Goal: Transaction & Acquisition: Book appointment/travel/reservation

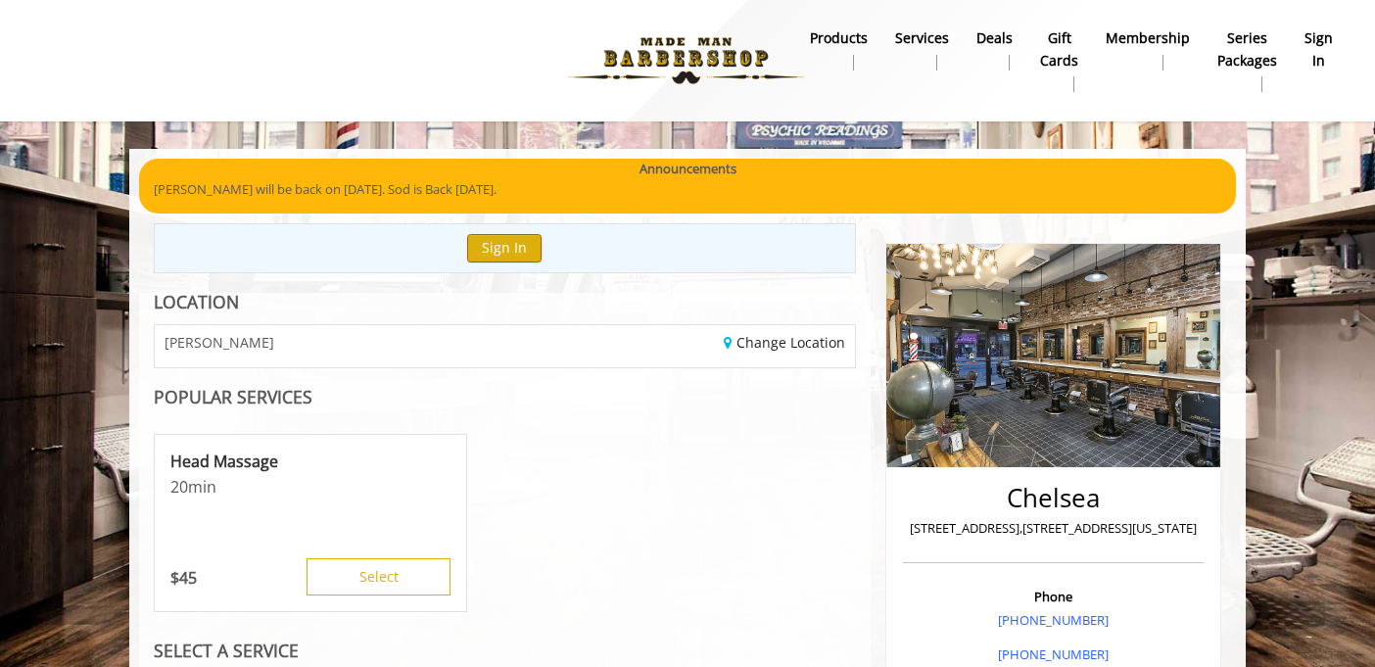
click at [498, 246] on button "Sign In" at bounding box center [504, 248] width 74 height 28
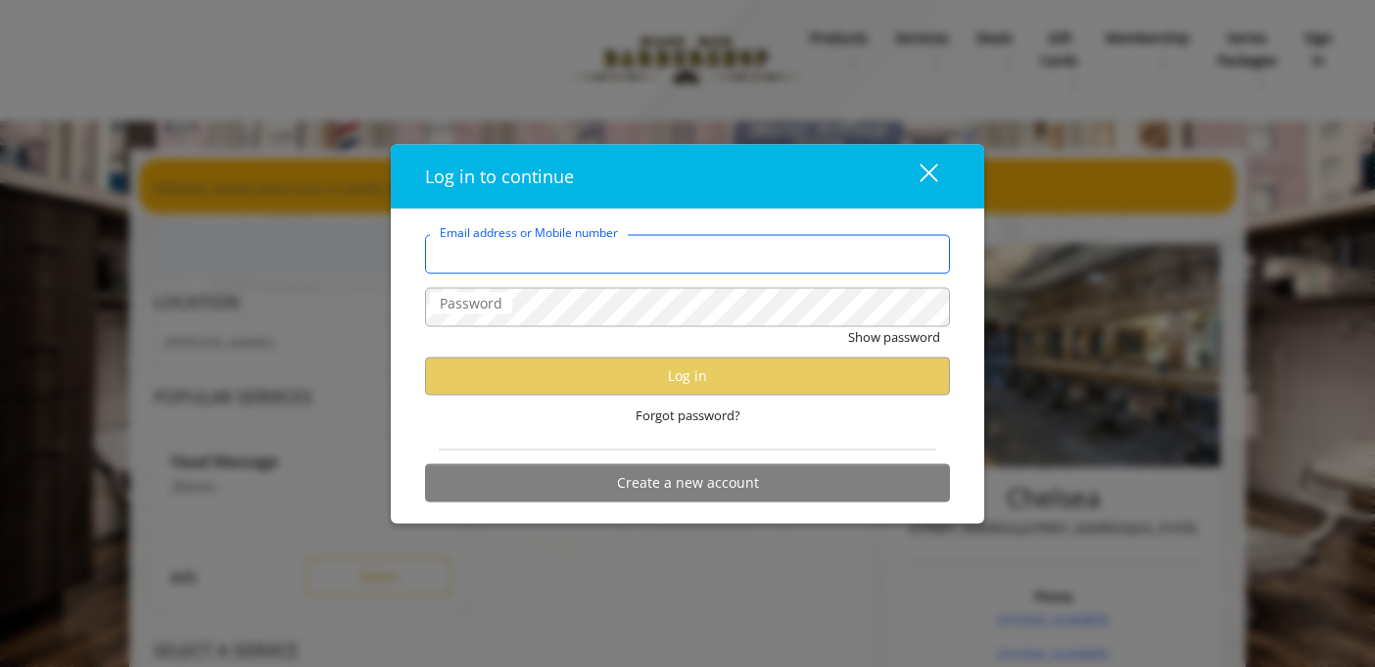
type input "**********"
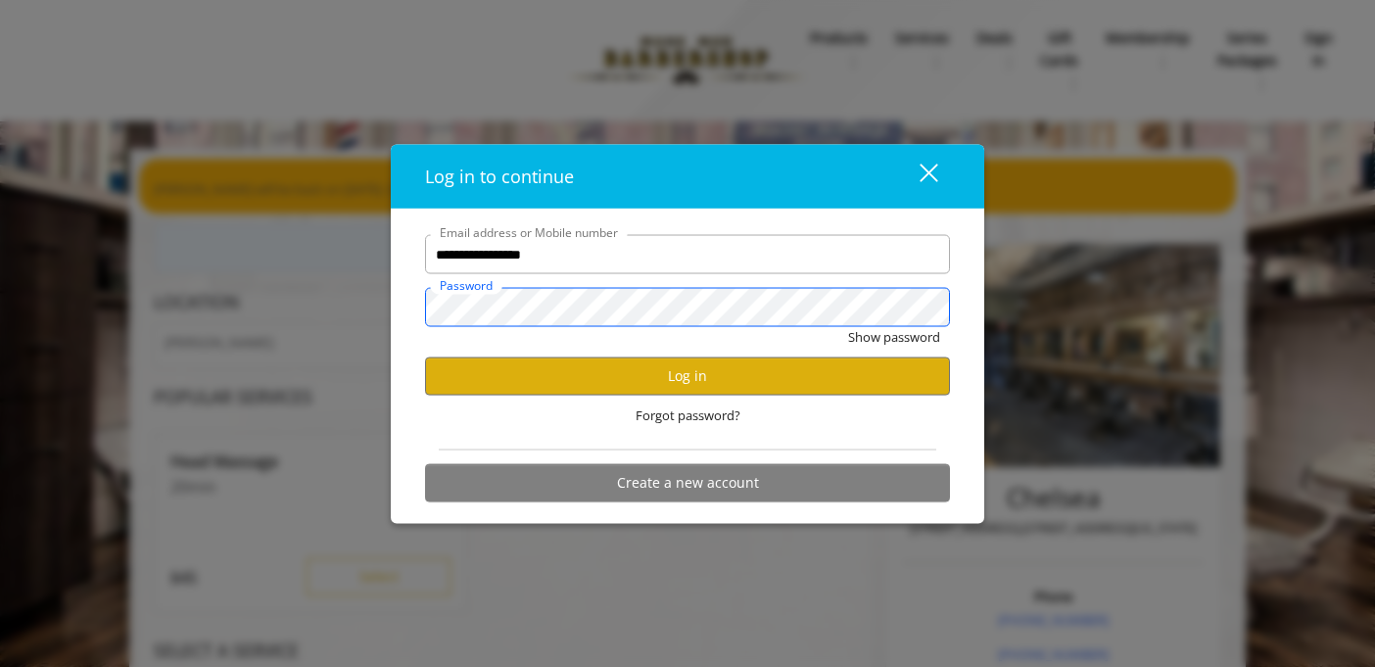
click at [893, 337] on button "Show password" at bounding box center [894, 337] width 92 height 21
click at [766, 391] on button "Log in" at bounding box center [687, 375] width 525 height 38
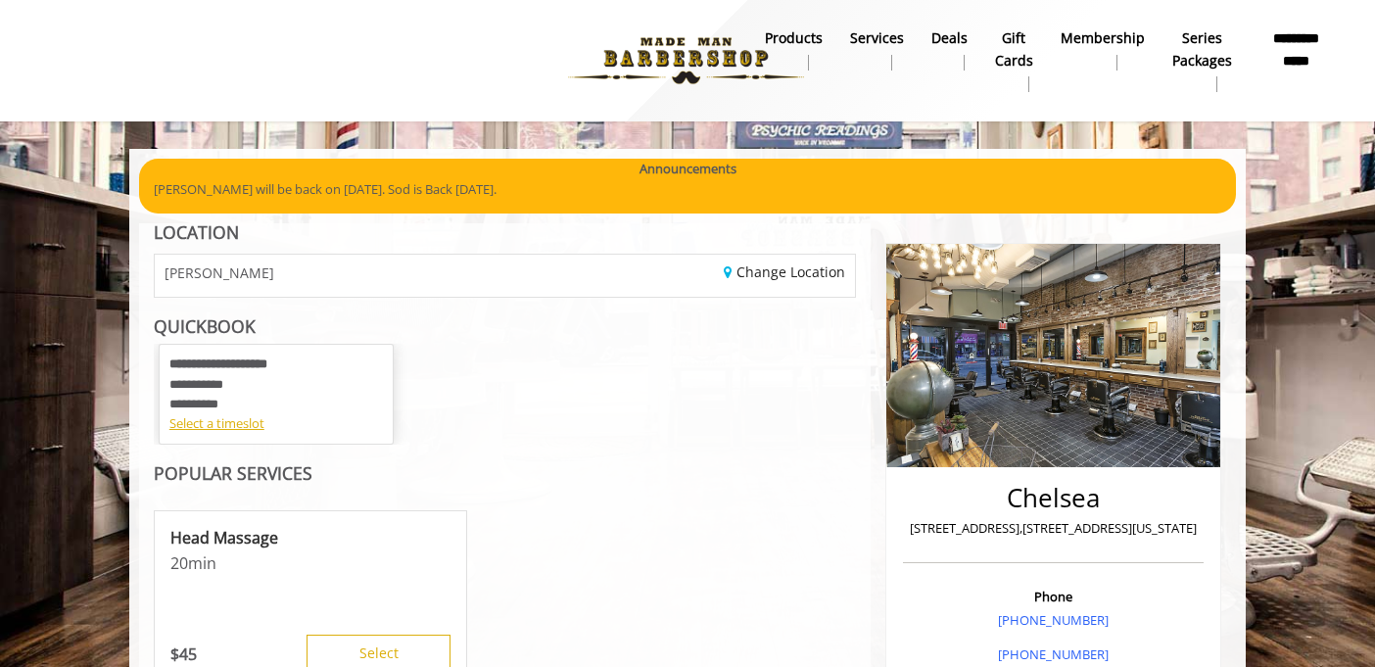
click at [237, 399] on div "**********" at bounding box center [275, 383] width 213 height 59
click at [227, 419] on div "Select a timeslot" at bounding box center [275, 423] width 213 height 21
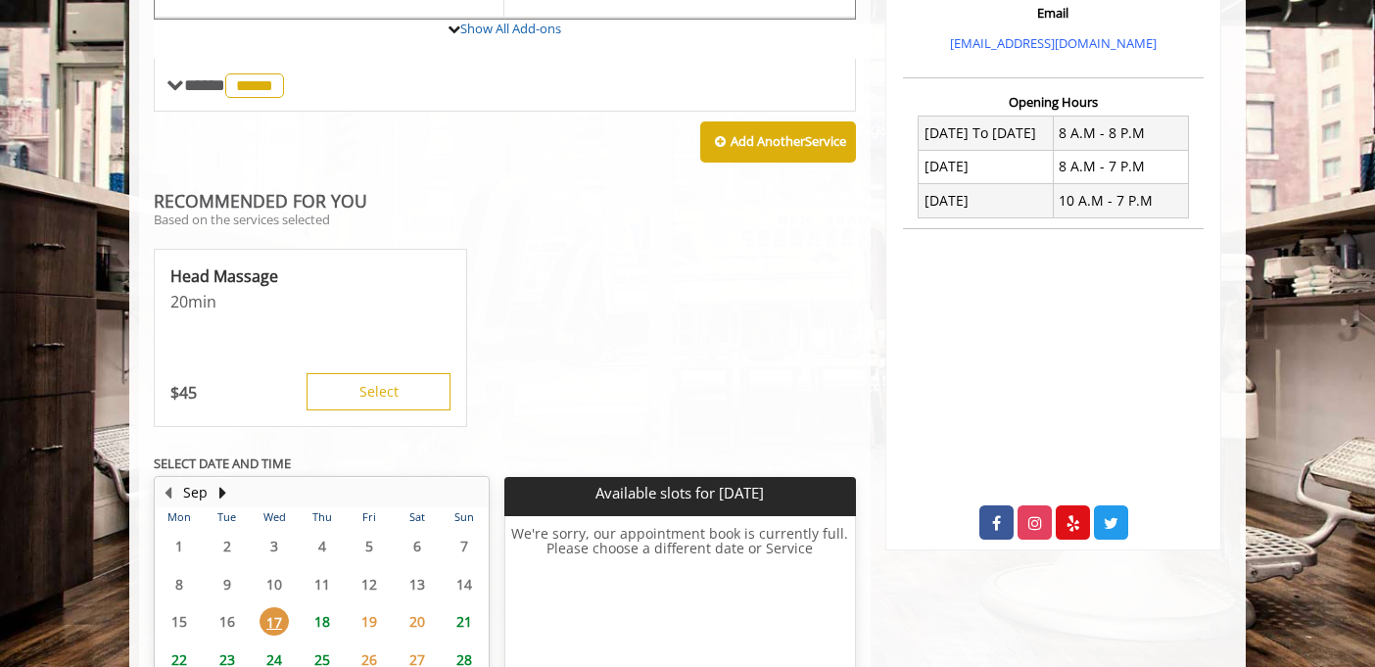
click at [319, 463] on div "**********" at bounding box center [505, 233] width 702 height 1098
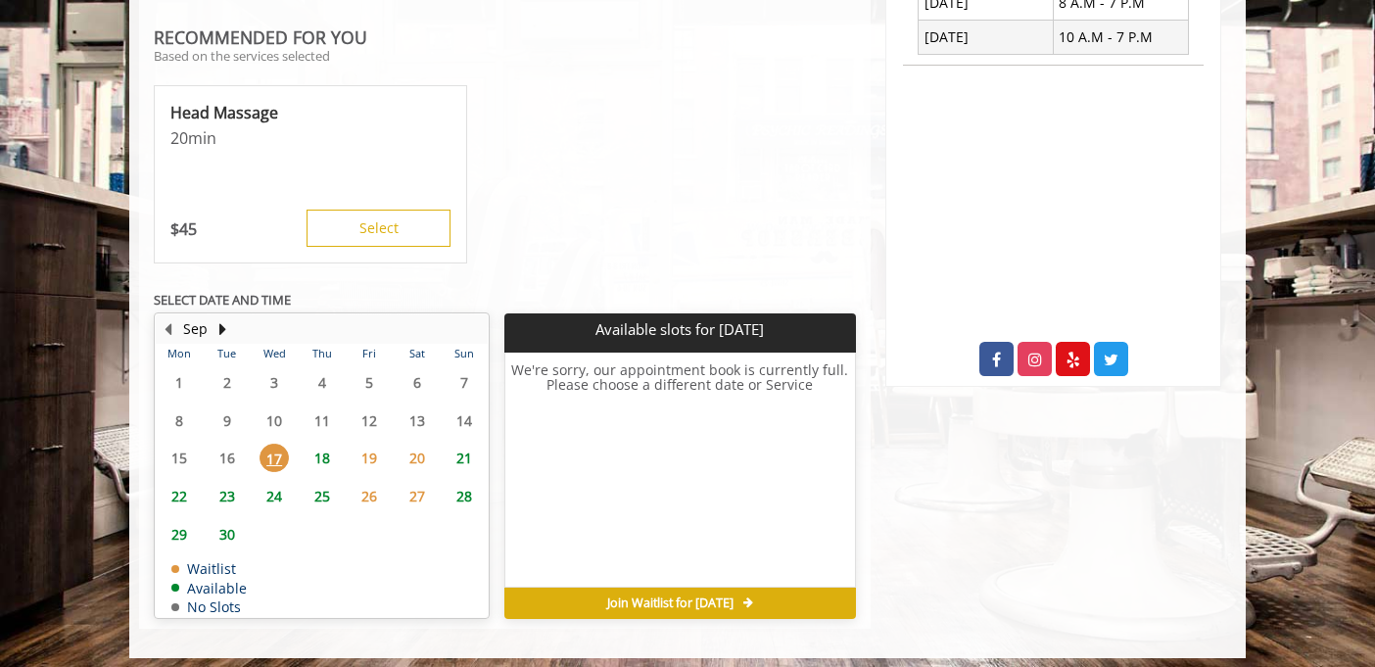
click at [319, 451] on span "18" at bounding box center [321, 457] width 29 height 28
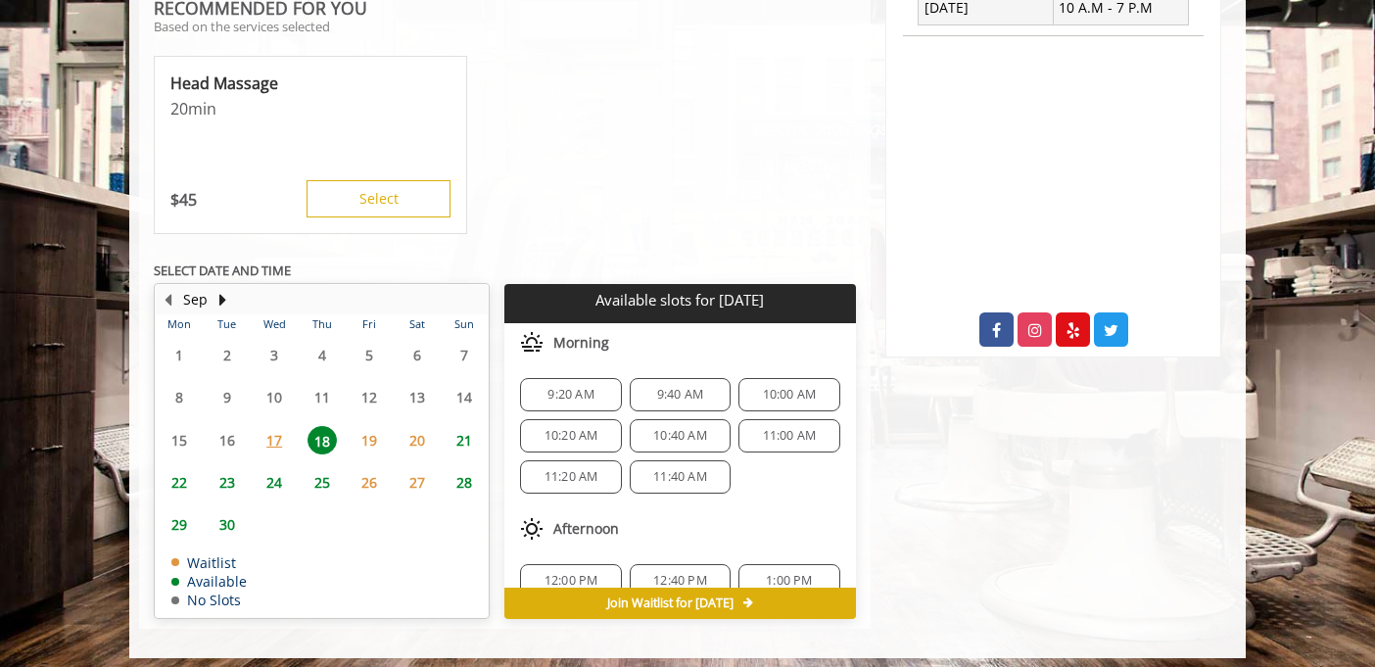
click at [595, 387] on span "9:20 AM" at bounding box center [570, 395] width 83 height 16
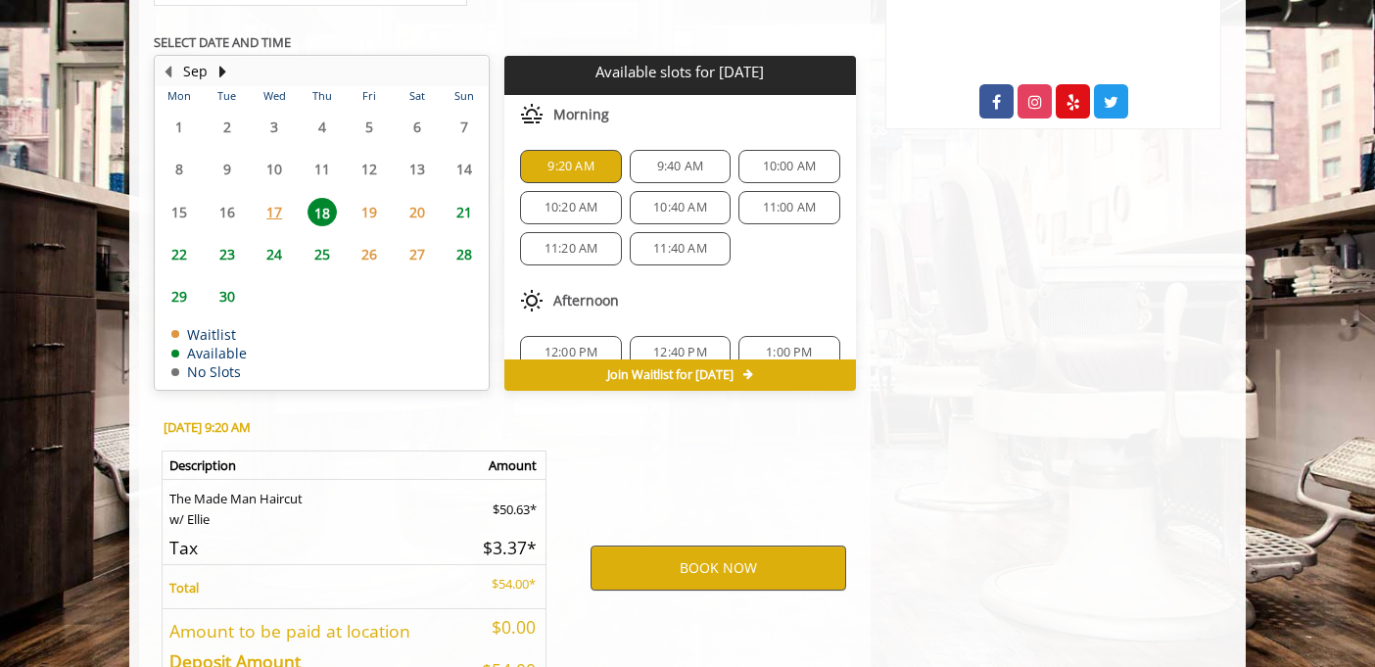
scroll to position [1214, 0]
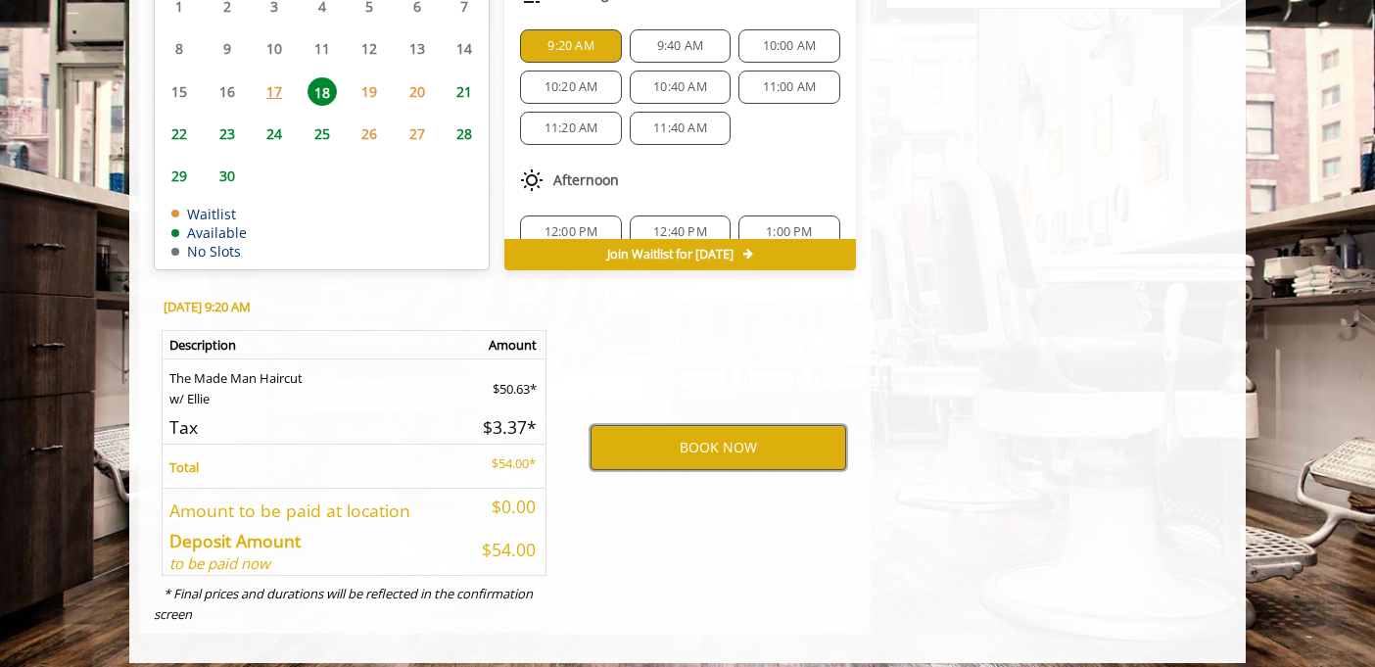
click at [641, 426] on button "BOOK NOW" at bounding box center [718, 447] width 256 height 45
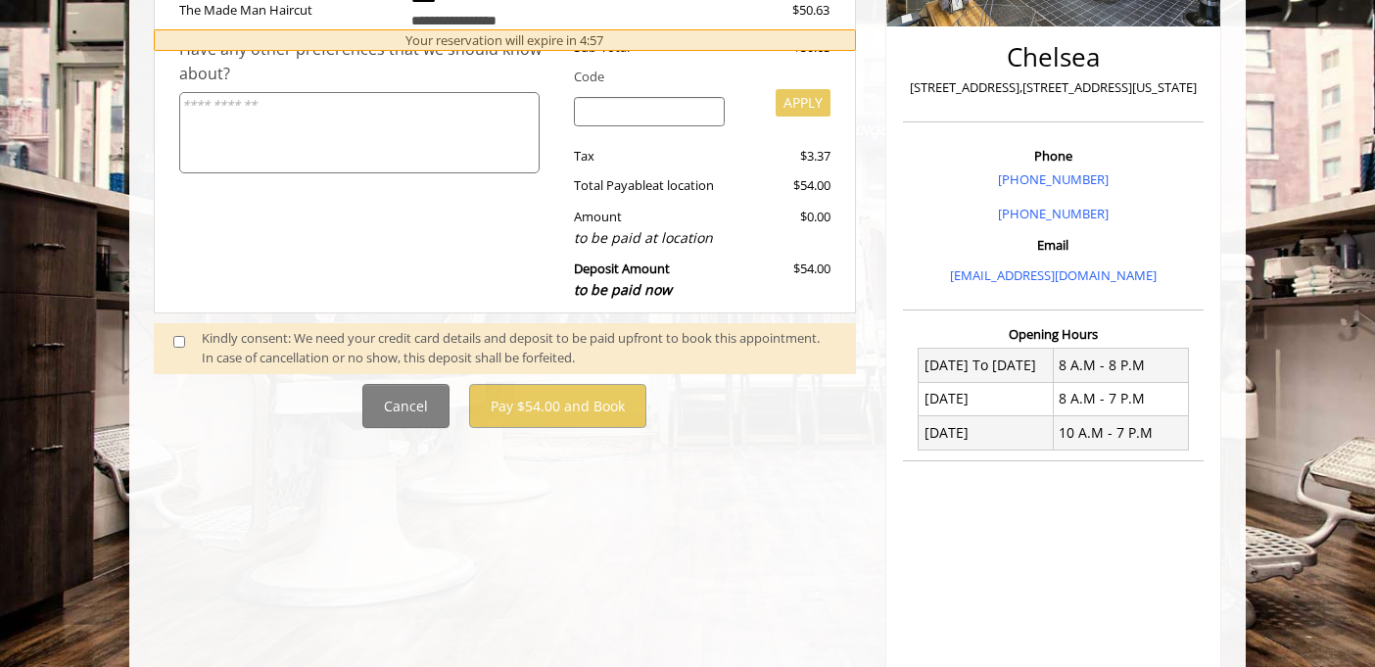
scroll to position [442, 0]
click at [377, 394] on button "Cancel" at bounding box center [405, 405] width 87 height 44
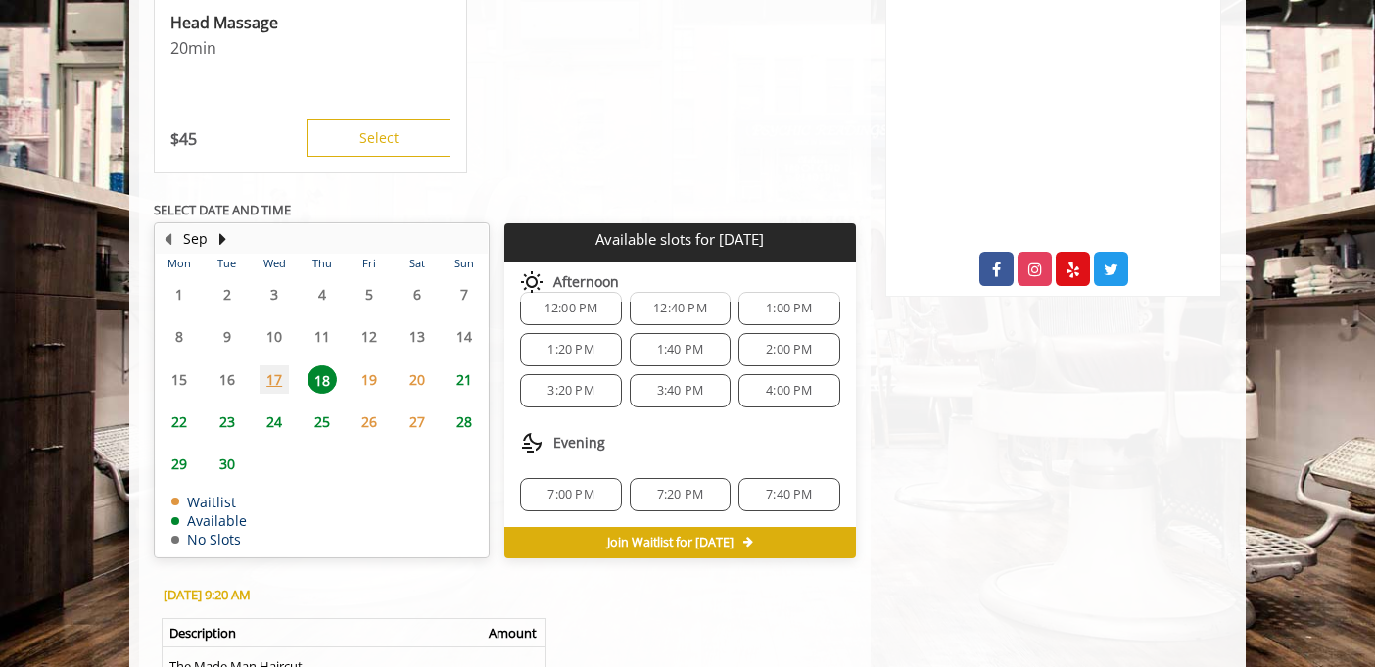
scroll to position [211, 0]
click at [372, 365] on span "19" at bounding box center [368, 379] width 29 height 28
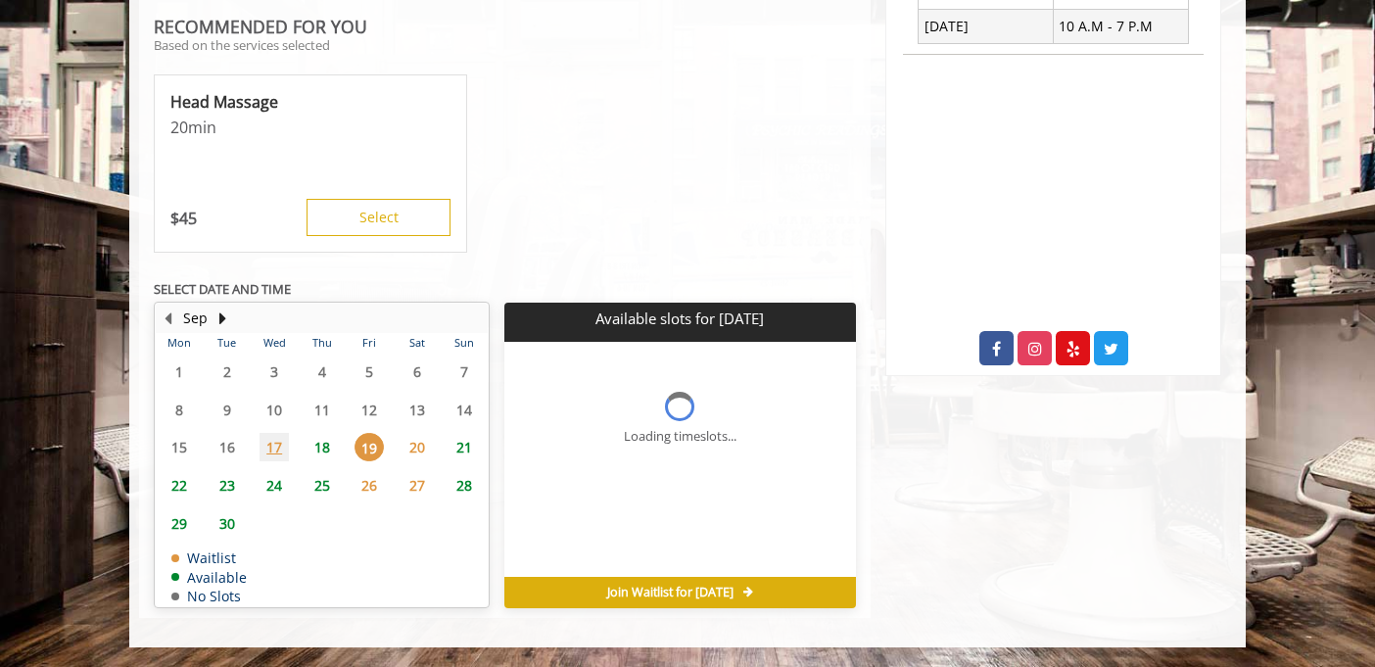
scroll to position [0, 0]
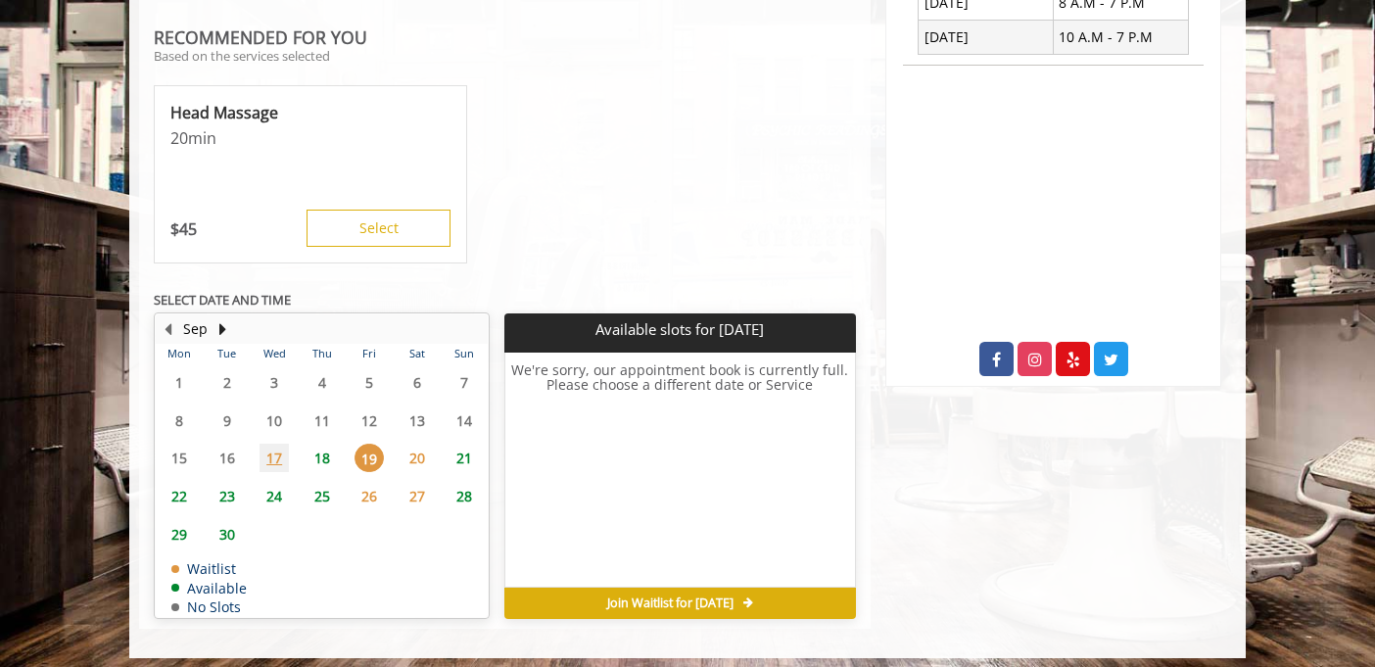
click at [323, 450] on span "18" at bounding box center [321, 457] width 29 height 28
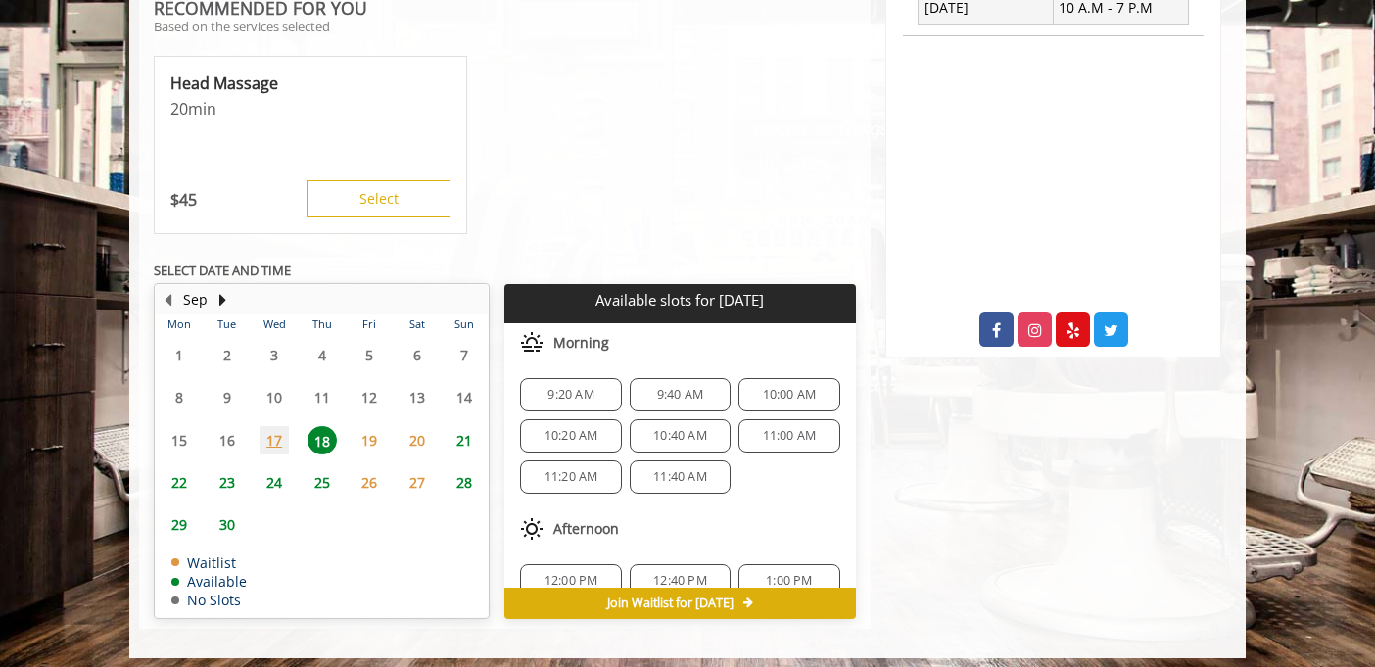
click at [574, 387] on span "9:20 AM" at bounding box center [570, 395] width 46 height 16
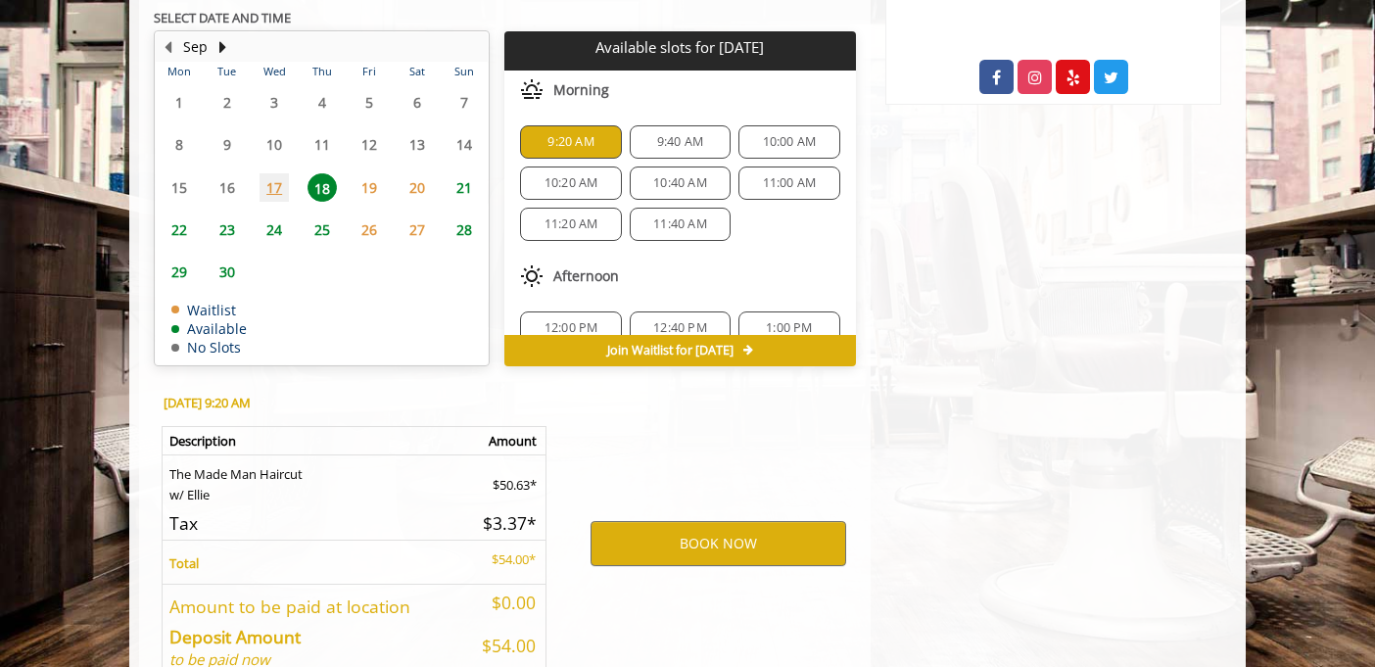
scroll to position [1214, 0]
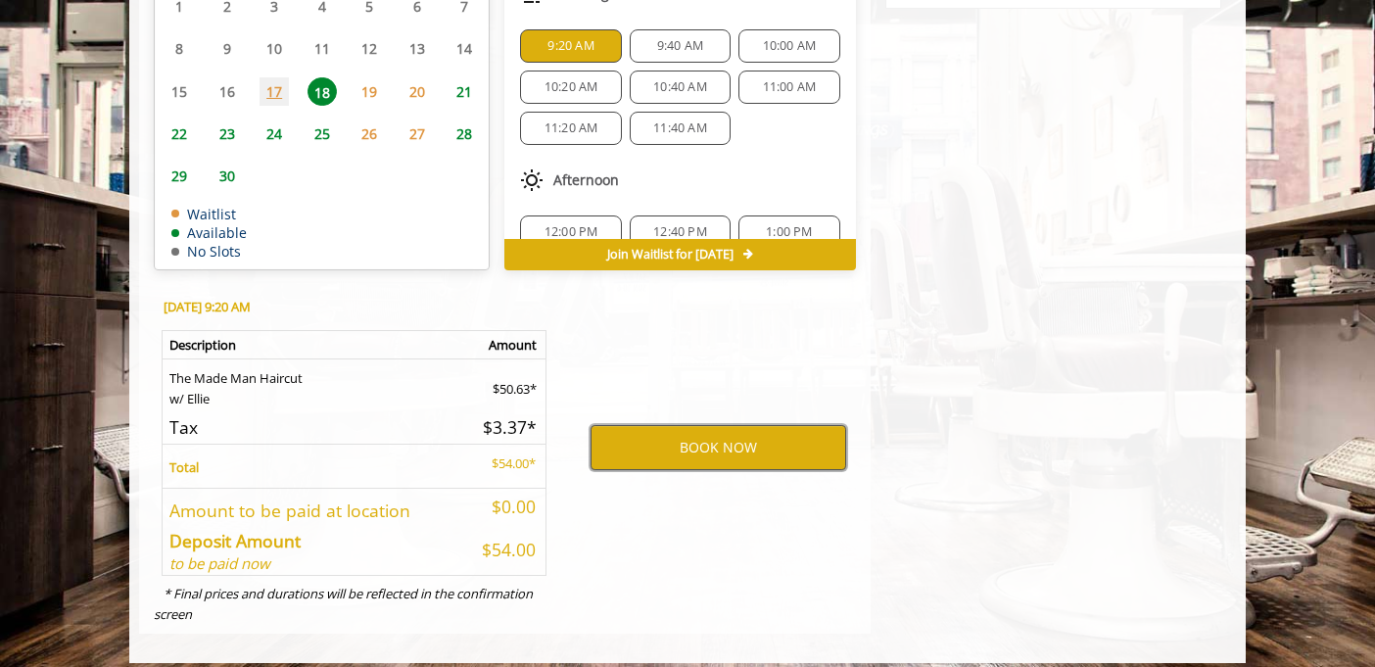
click at [642, 429] on button "BOOK NOW" at bounding box center [718, 447] width 256 height 45
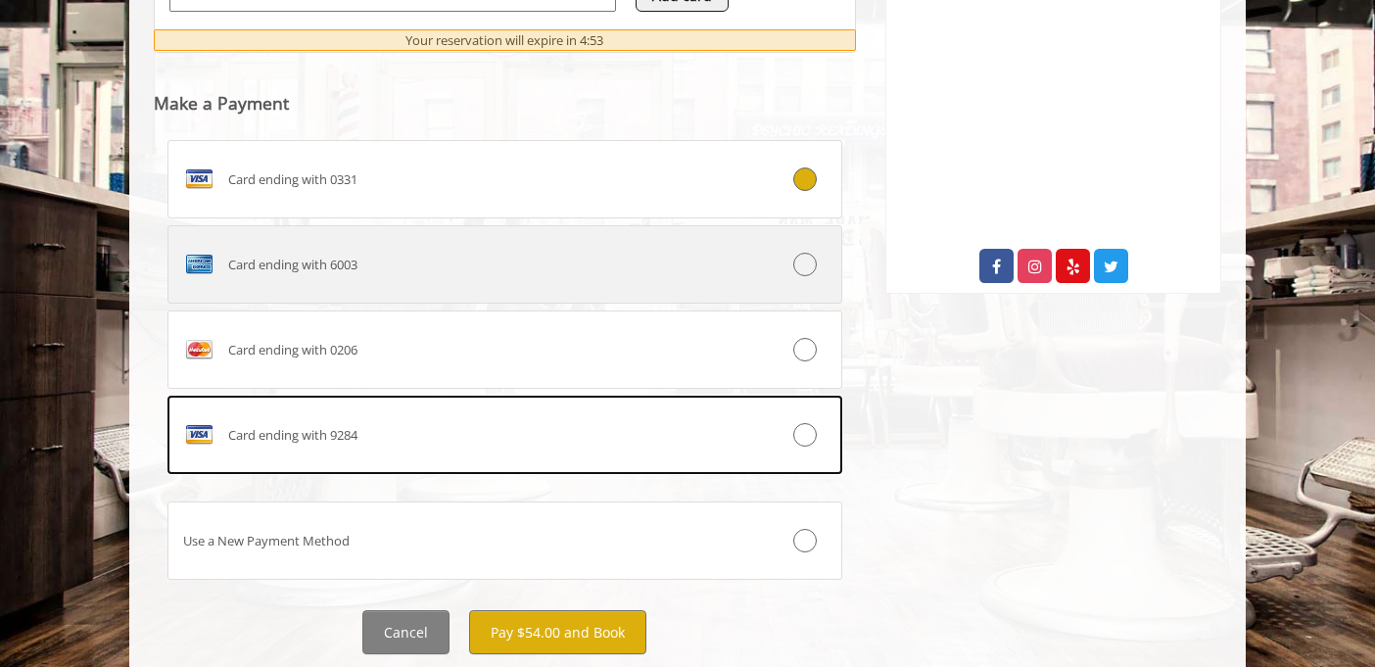
scroll to position [940, 0]
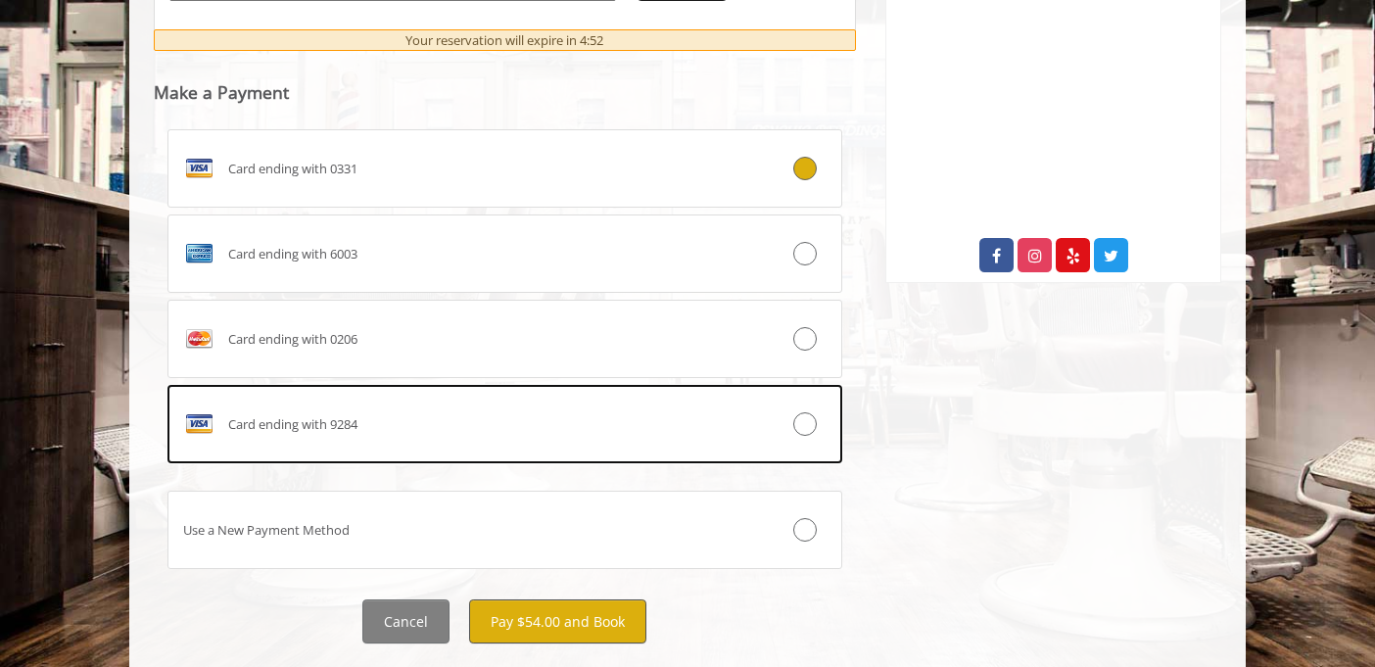
click at [582, 600] on button "Pay $54.00 and Book" at bounding box center [557, 621] width 177 height 44
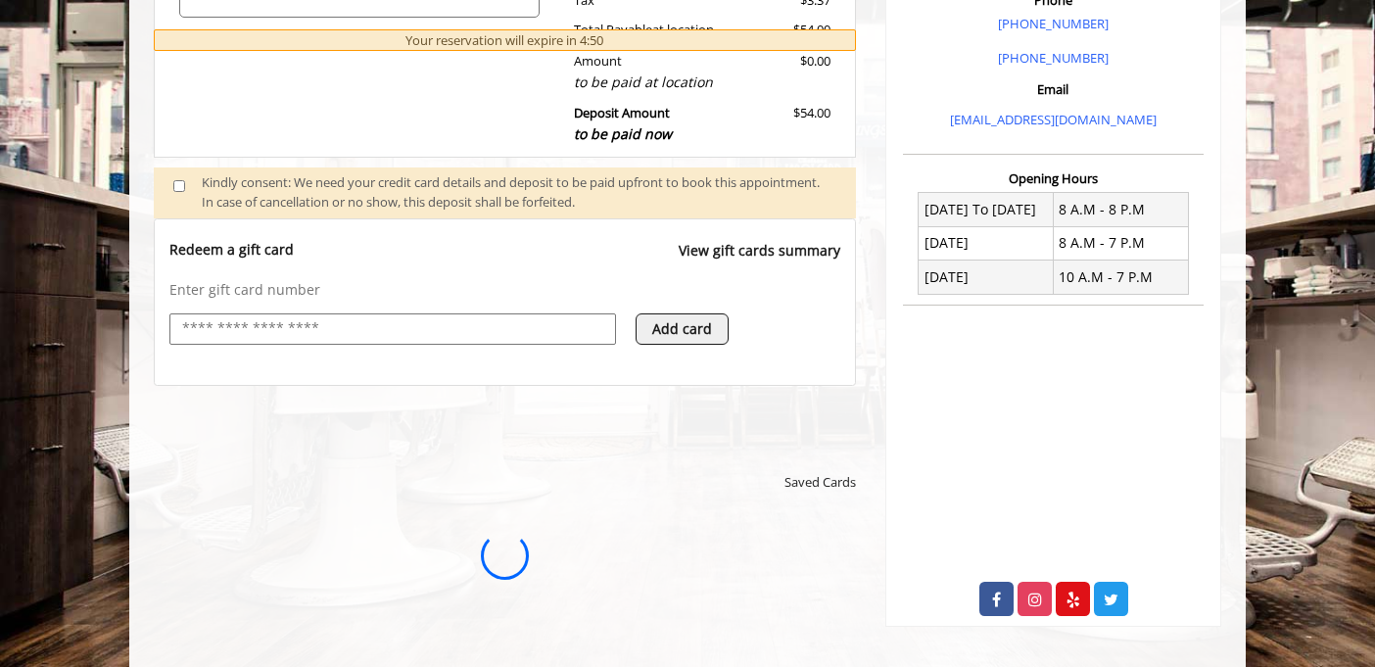
scroll to position [0, 0]
